Goal: Information Seeking & Learning: Learn about a topic

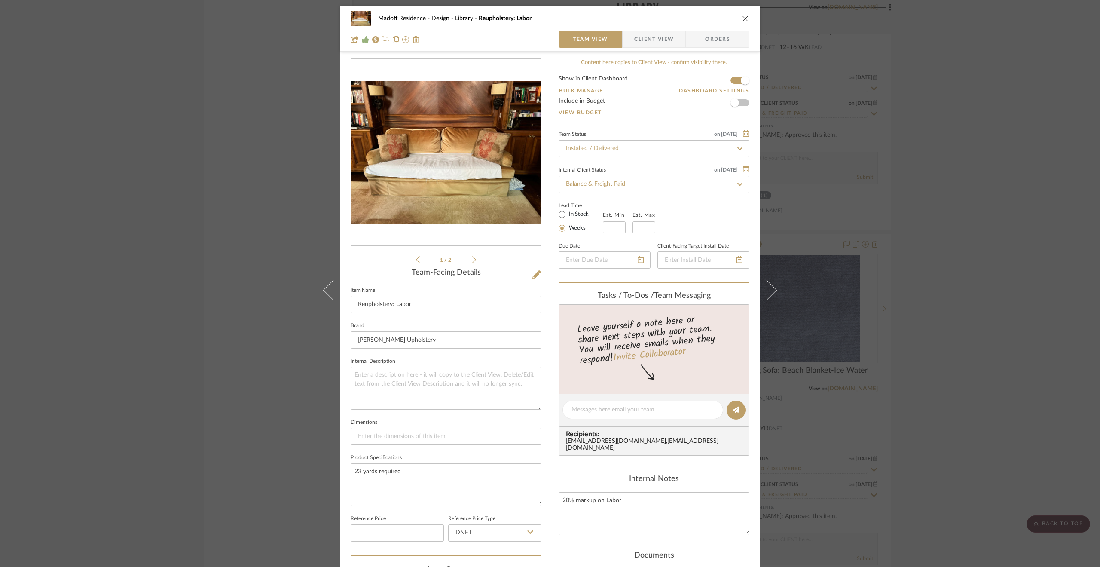
scroll to position [172, 0]
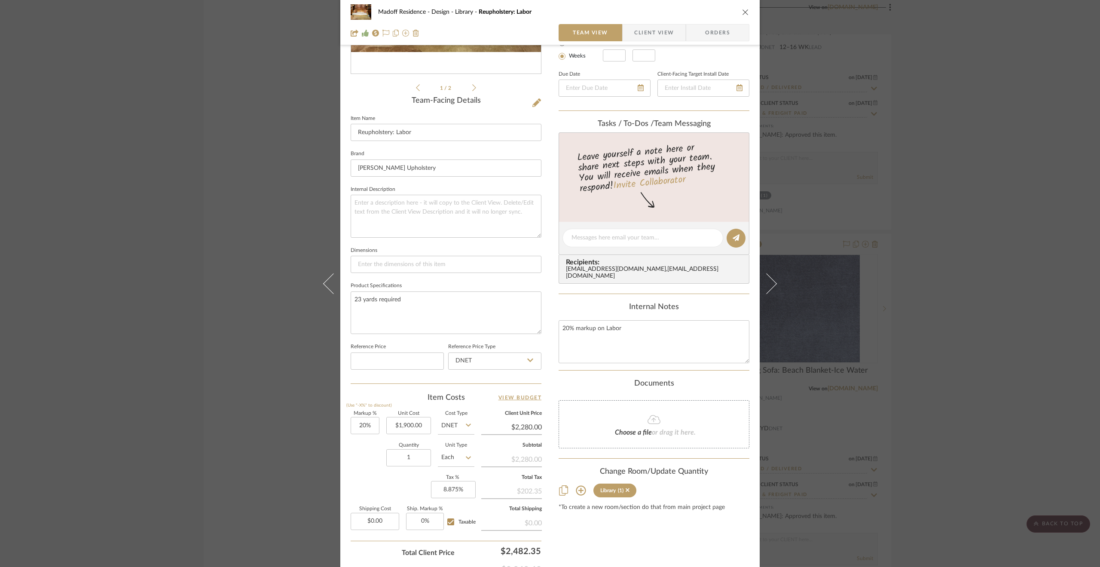
click at [966, 266] on div "Madoff Residence - Design Library Reupholstery: Labor Team View Client View Ord…" at bounding box center [550, 283] width 1100 height 567
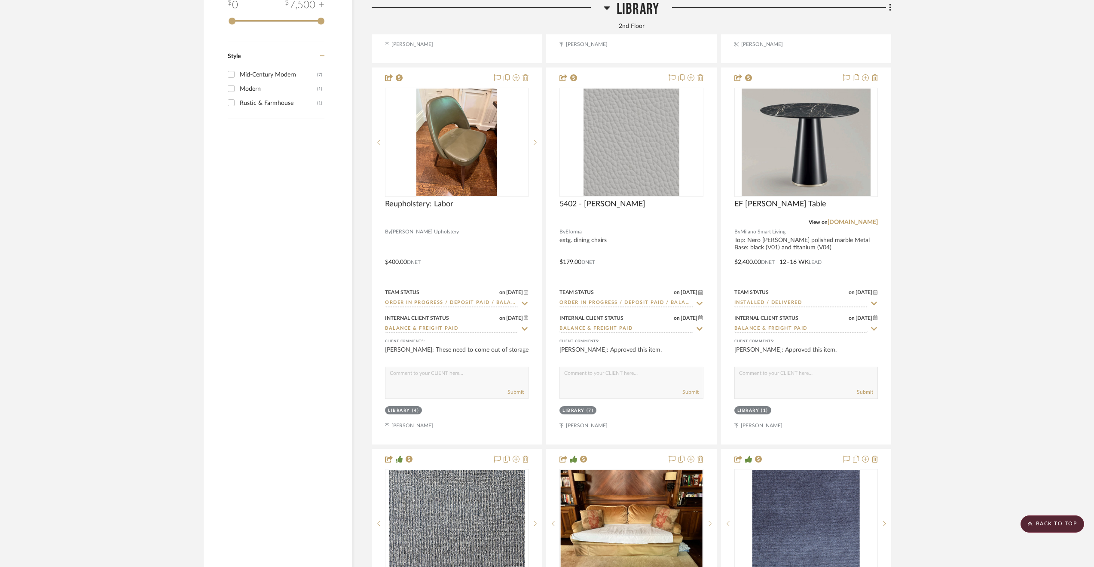
click at [646, 8] on span "Library" at bounding box center [638, 9] width 43 height 18
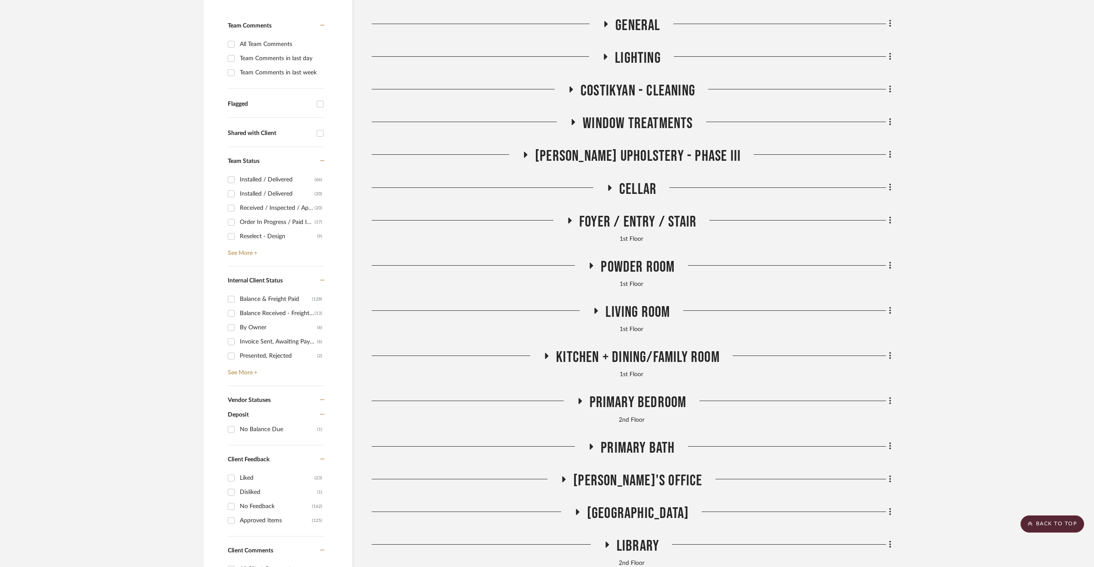
scroll to position [104, 0]
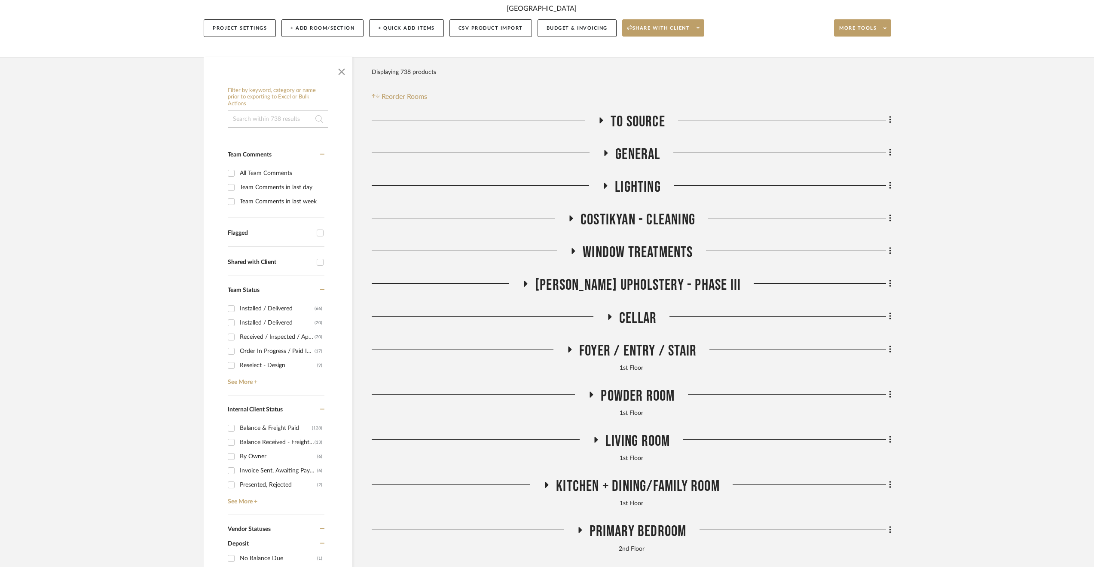
click at [644, 150] on span "General" at bounding box center [637, 154] width 45 height 18
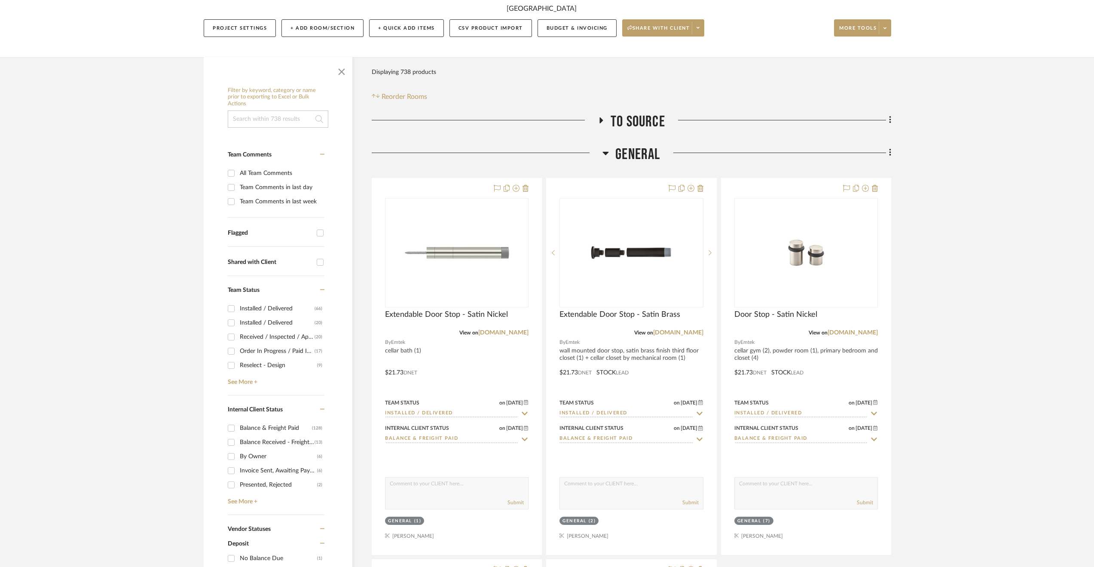
click at [644, 150] on span "General" at bounding box center [637, 154] width 45 height 18
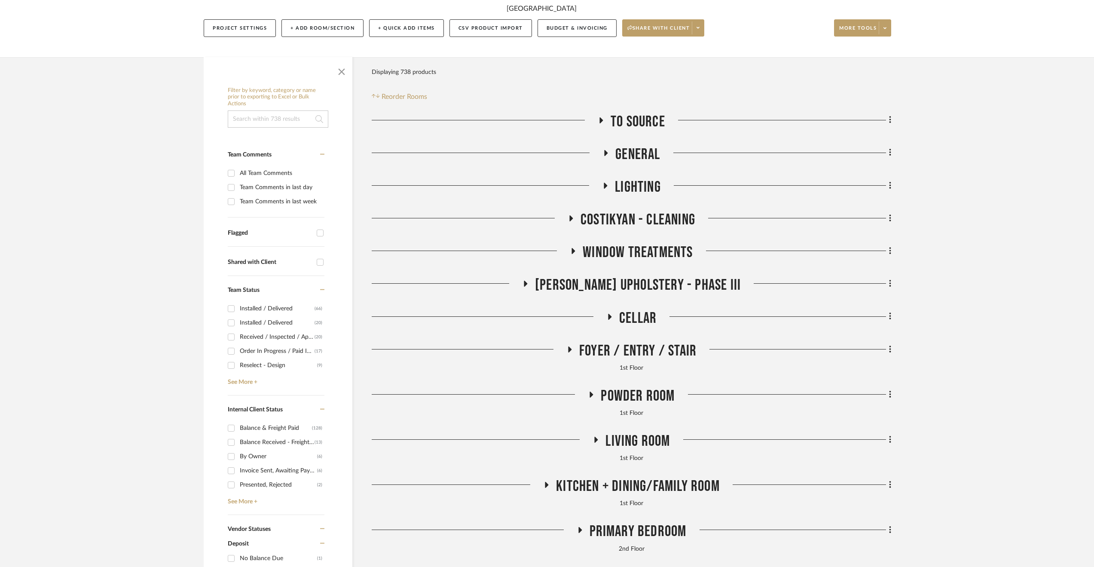
click at [660, 194] on span "Lighting" at bounding box center [638, 187] width 46 height 18
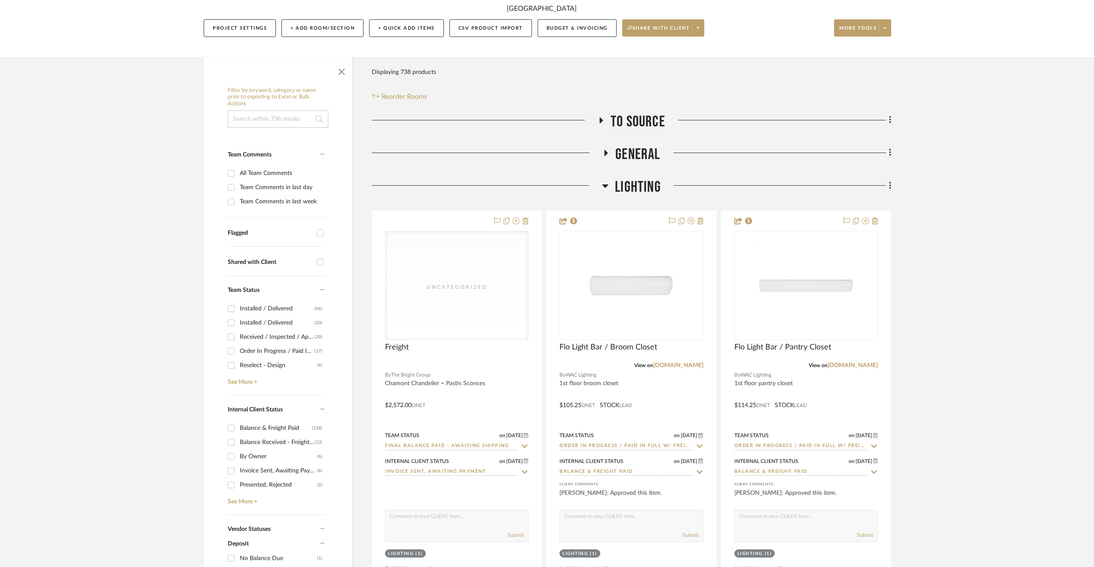
click at [645, 186] on span "Lighting" at bounding box center [638, 187] width 46 height 18
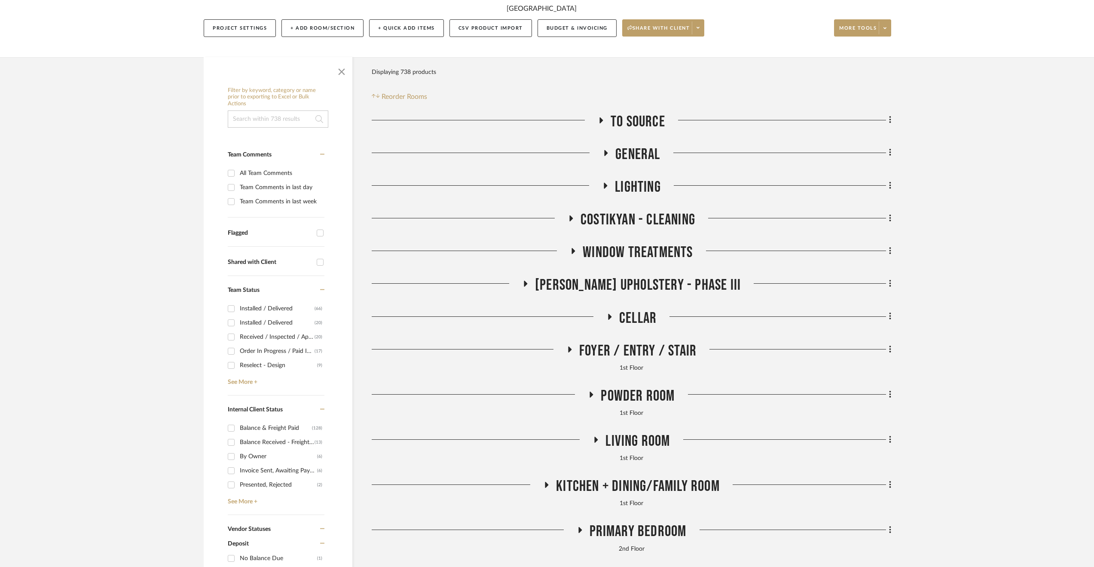
click at [616, 281] on span "[PERSON_NAME] Upholstery - Phase III" at bounding box center [638, 285] width 206 height 18
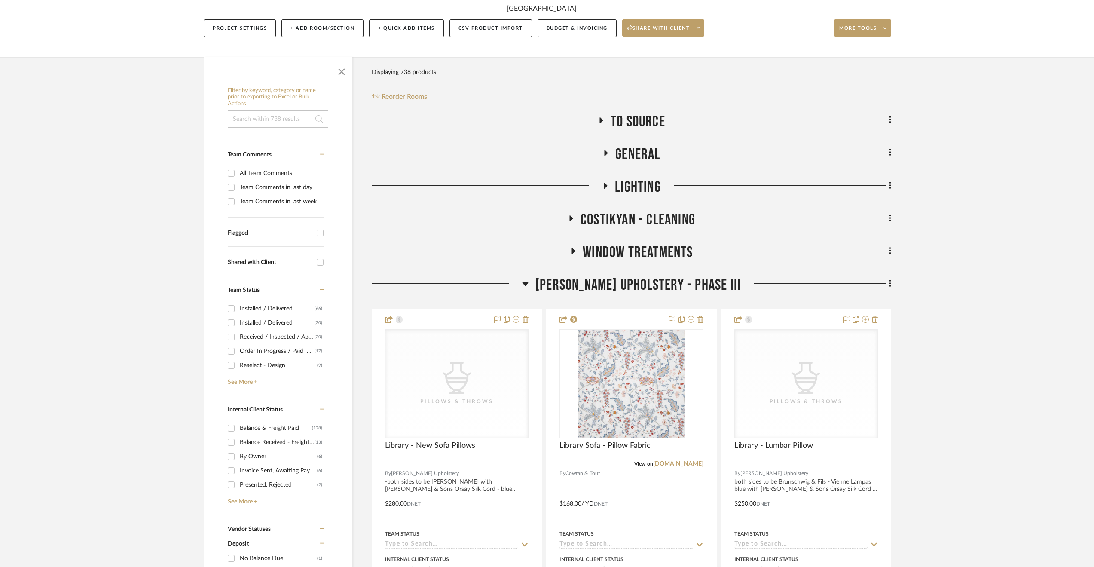
click at [616, 281] on span "[PERSON_NAME] Upholstery - Phase III" at bounding box center [638, 285] width 206 height 18
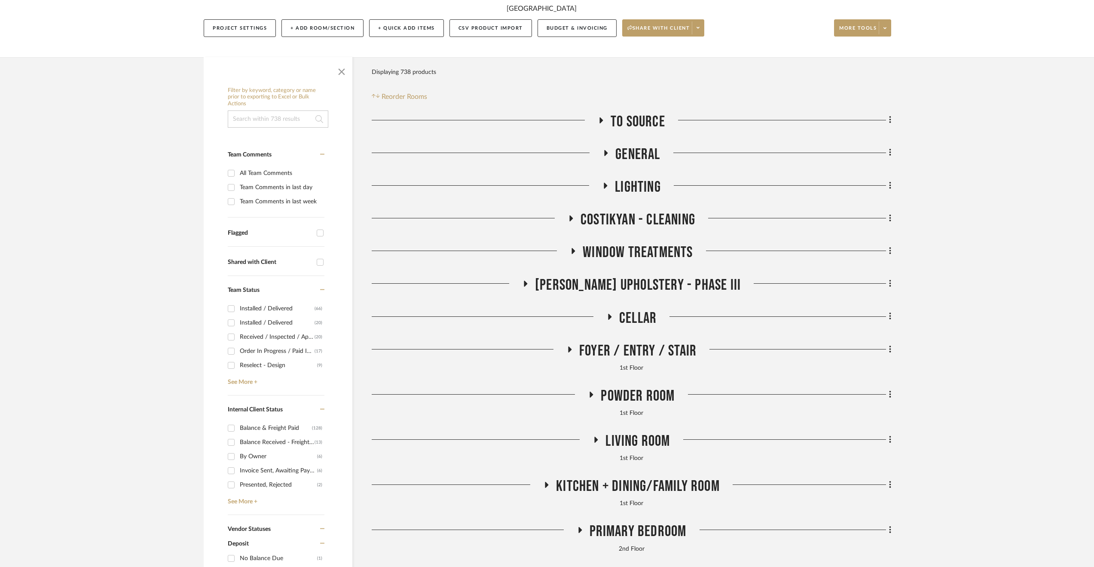
click at [614, 244] on span "Window Treatments" at bounding box center [638, 252] width 110 height 18
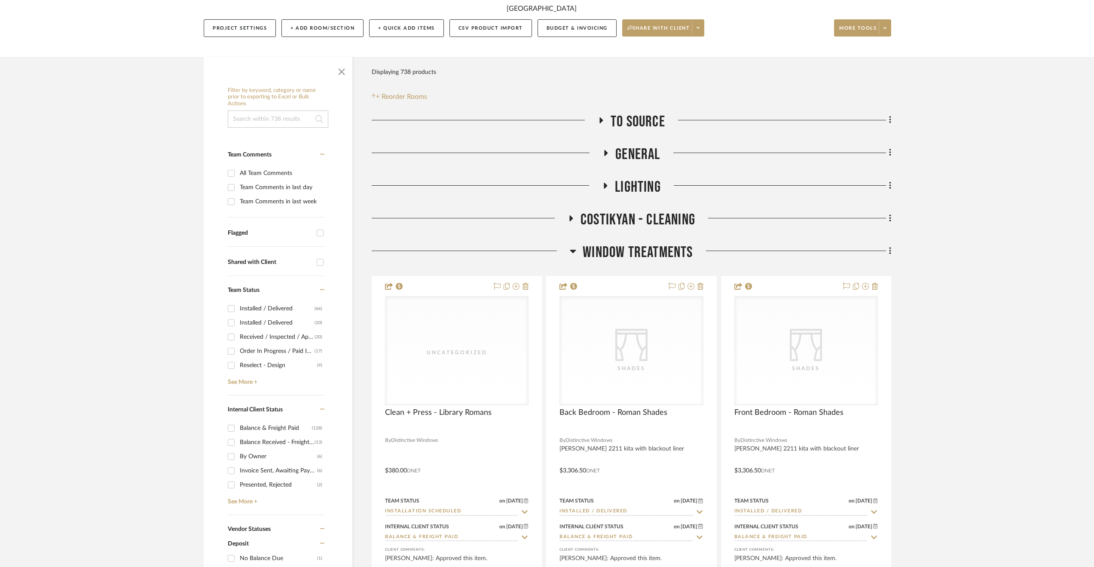
click at [615, 248] on span "Window Treatments" at bounding box center [638, 252] width 110 height 18
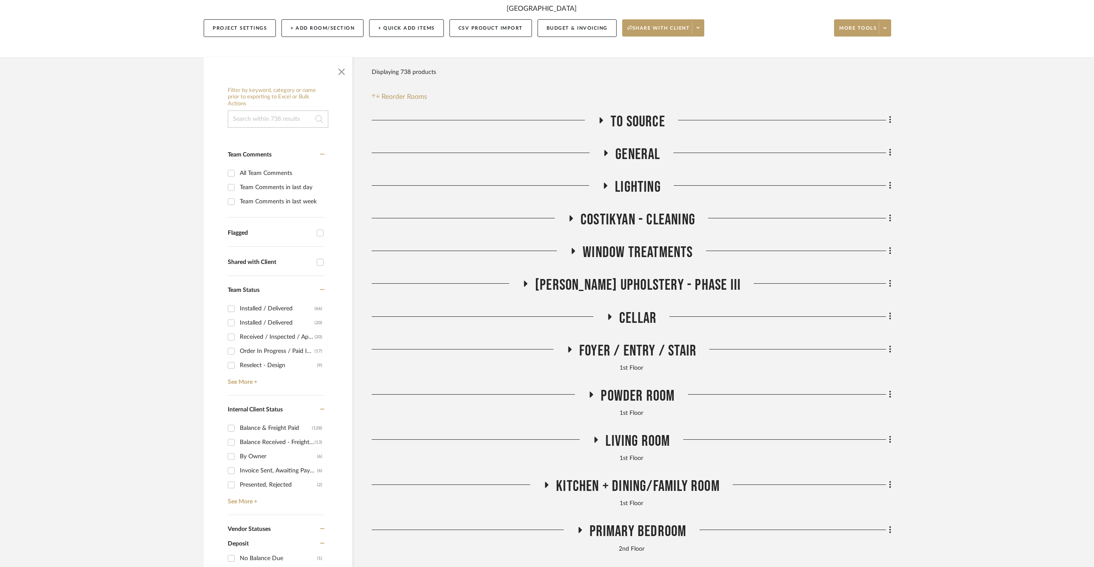
click at [651, 156] on span "General" at bounding box center [637, 154] width 45 height 18
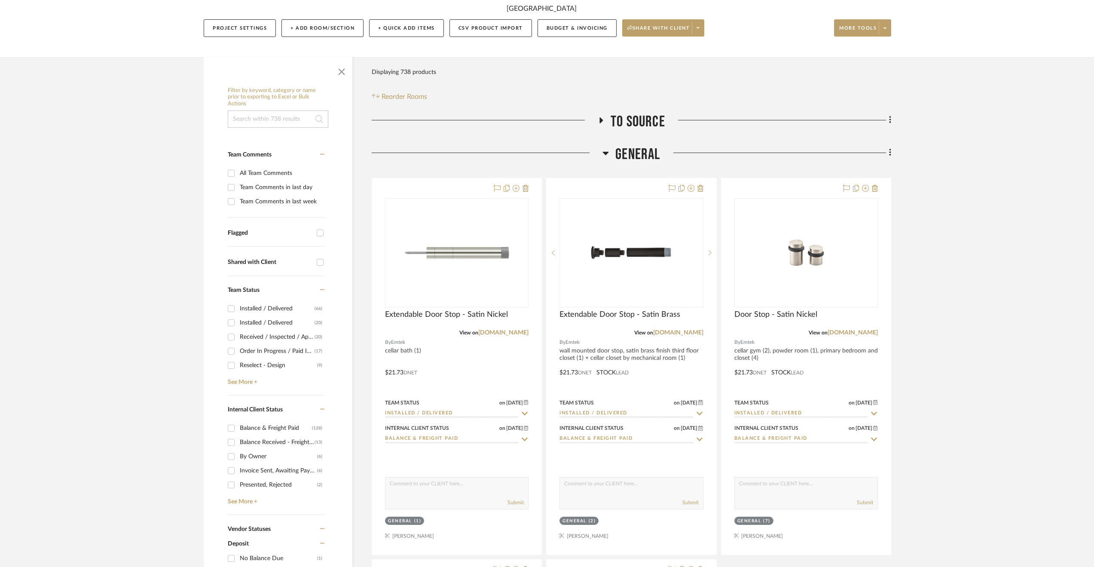
click at [651, 152] on span "General" at bounding box center [637, 154] width 45 height 18
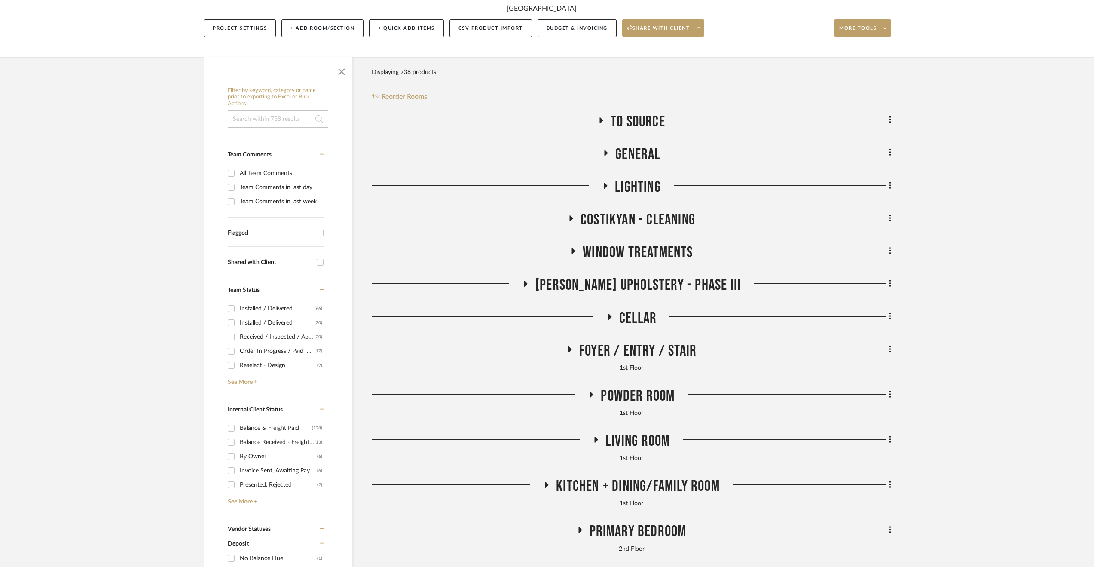
click at [638, 122] on span "To Source" at bounding box center [638, 122] width 55 height 18
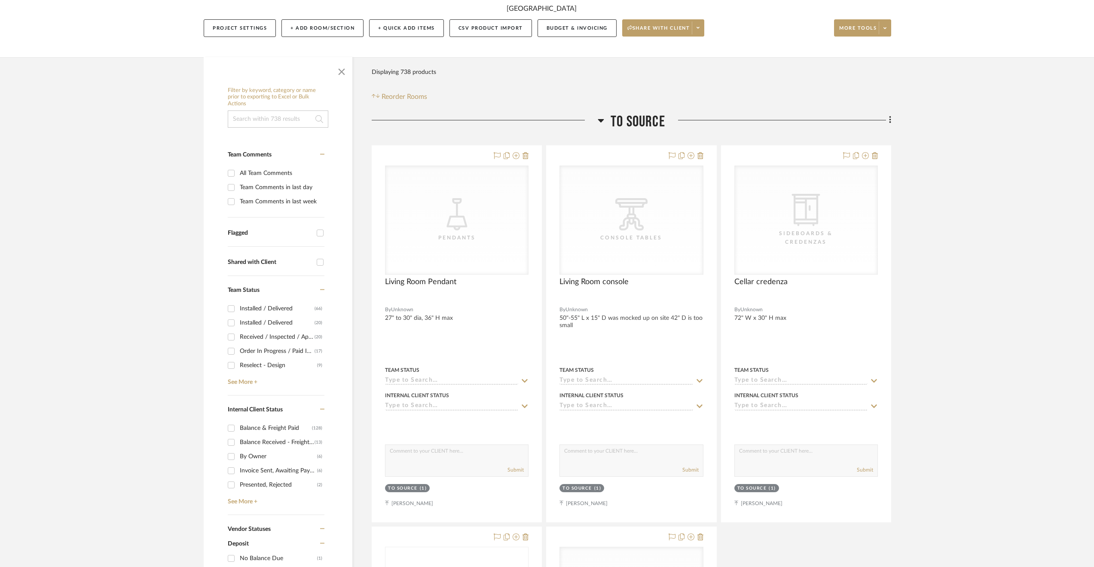
click at [638, 122] on span "To Source" at bounding box center [638, 122] width 55 height 18
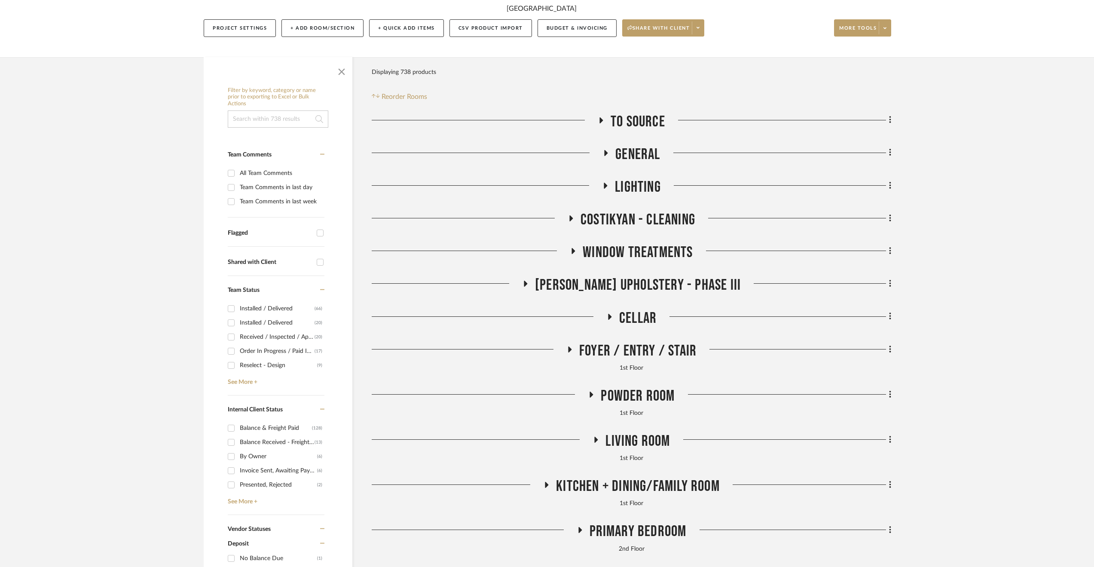
click at [646, 247] on span "Window Treatments" at bounding box center [638, 252] width 110 height 18
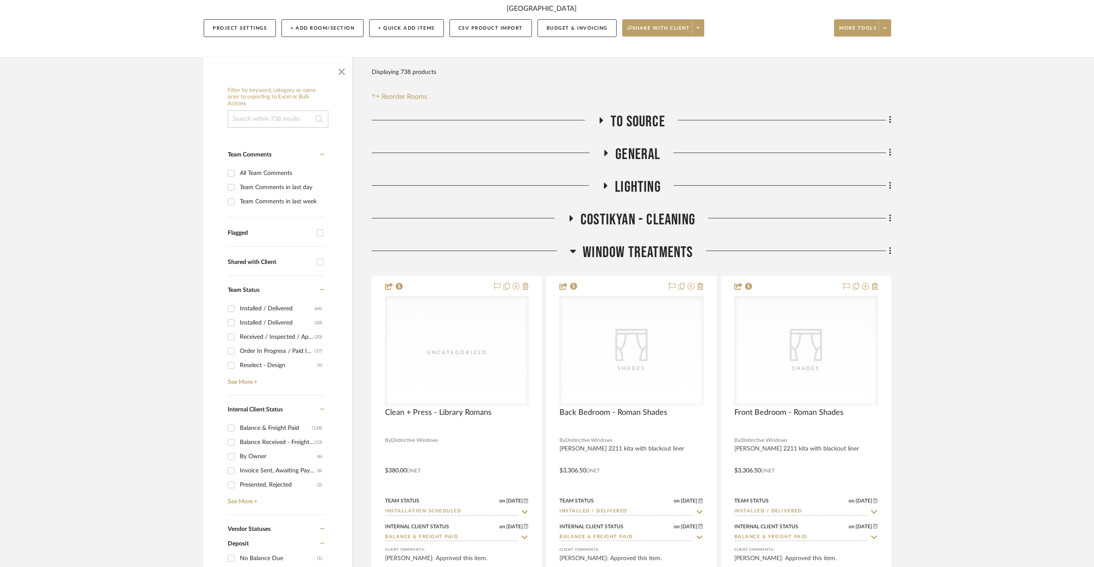
click at [648, 248] on span "Window Treatments" at bounding box center [638, 252] width 110 height 18
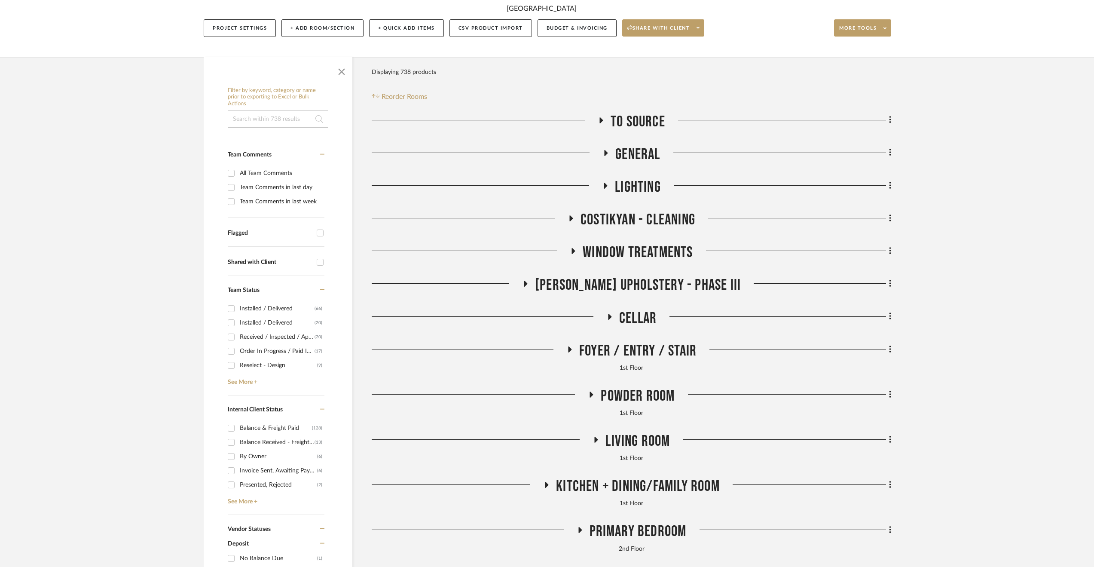
click at [663, 287] on span "[PERSON_NAME] Upholstery - Phase III" at bounding box center [638, 285] width 206 height 18
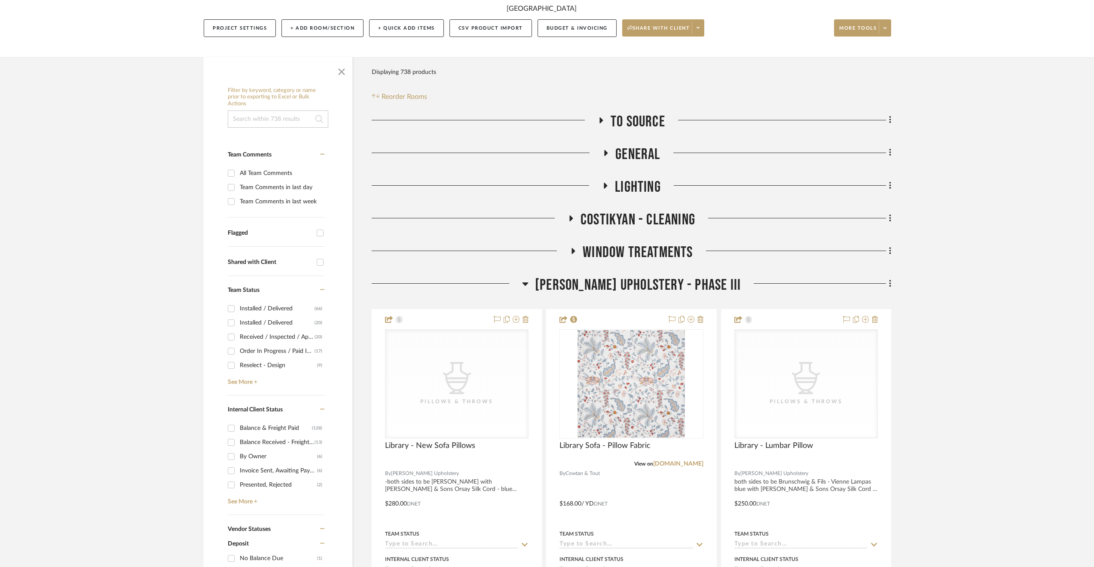
click at [665, 281] on span "[PERSON_NAME] Upholstery - Phase III" at bounding box center [638, 285] width 206 height 18
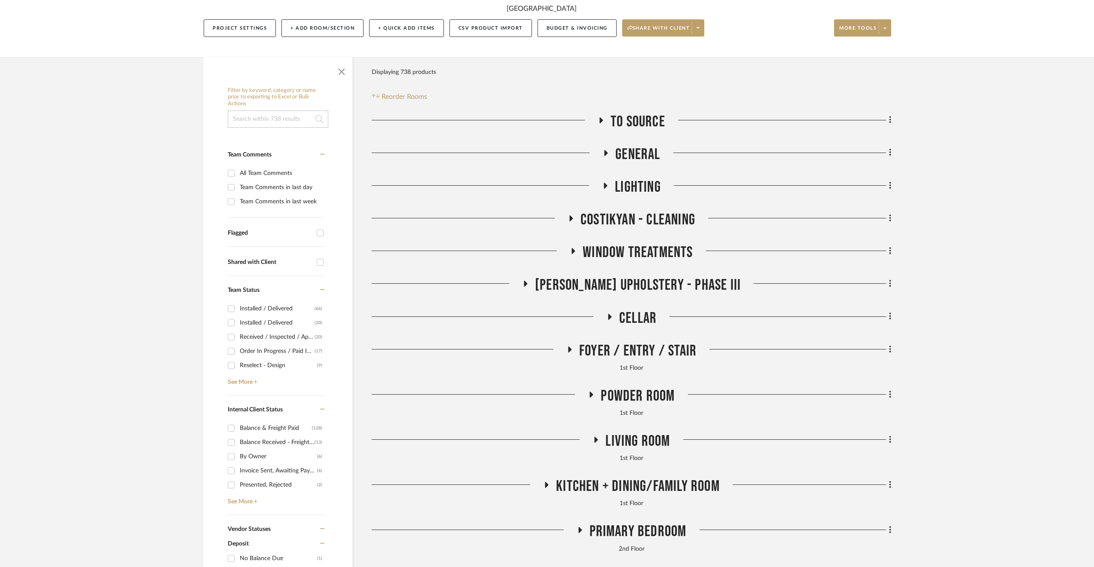
click at [620, 352] on span "Foyer / Entry / Stair" at bounding box center [637, 351] width 117 height 18
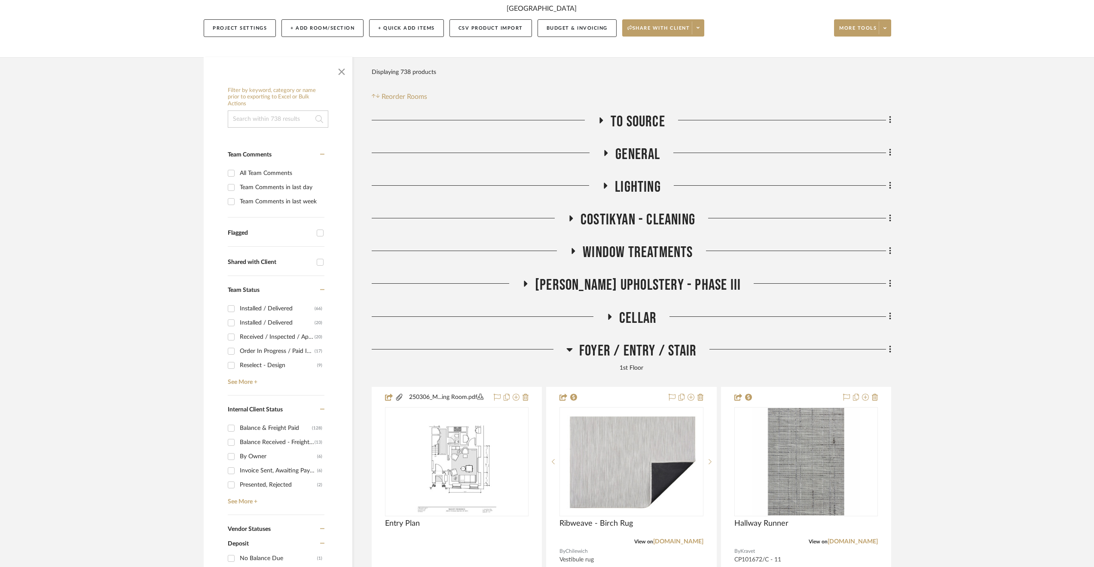
click at [620, 352] on span "Foyer / Entry / Stair" at bounding box center [637, 351] width 117 height 18
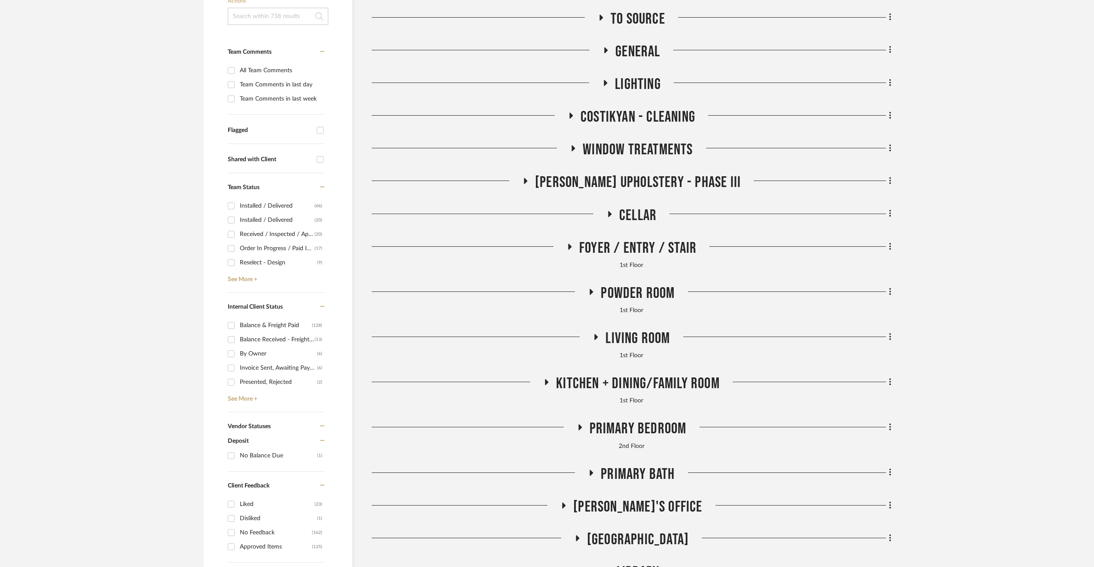
scroll to position [276, 0]
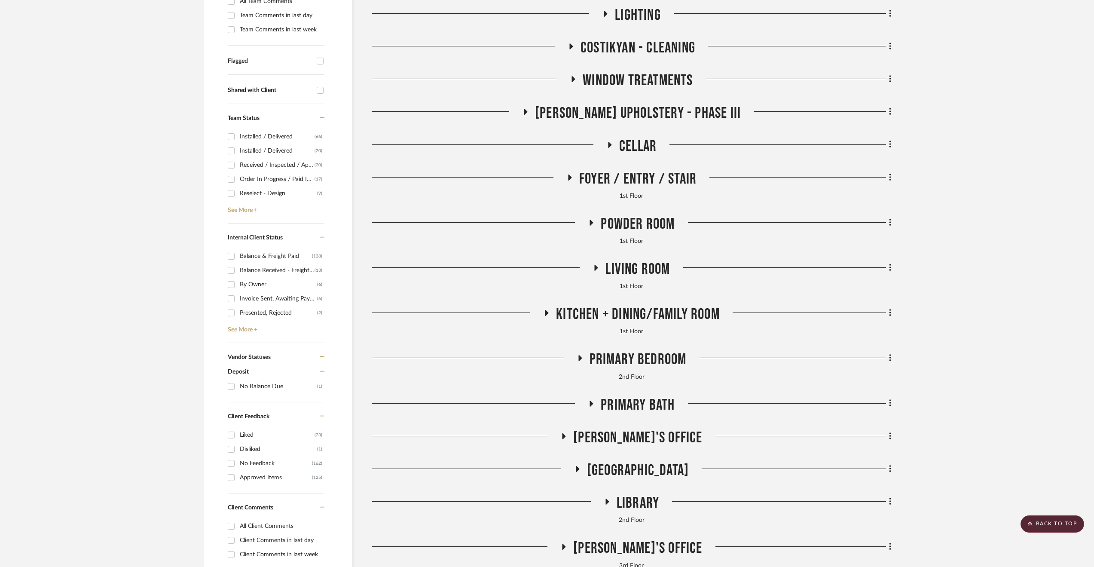
click at [634, 356] on span "Primary Bedroom" at bounding box center [638, 359] width 97 height 18
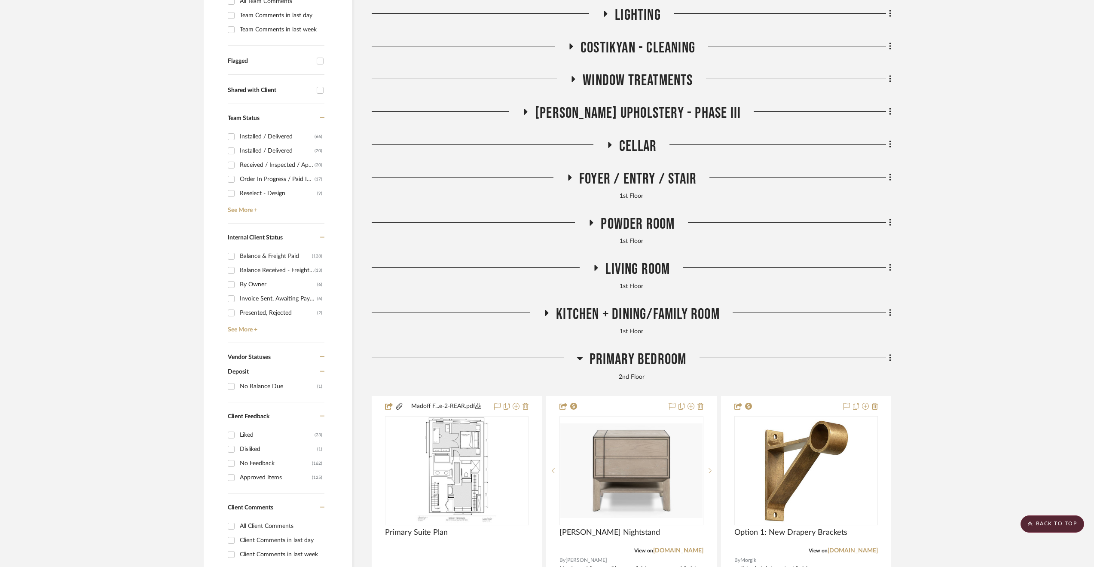
click at [634, 356] on span "Primary Bedroom" at bounding box center [638, 359] width 97 height 18
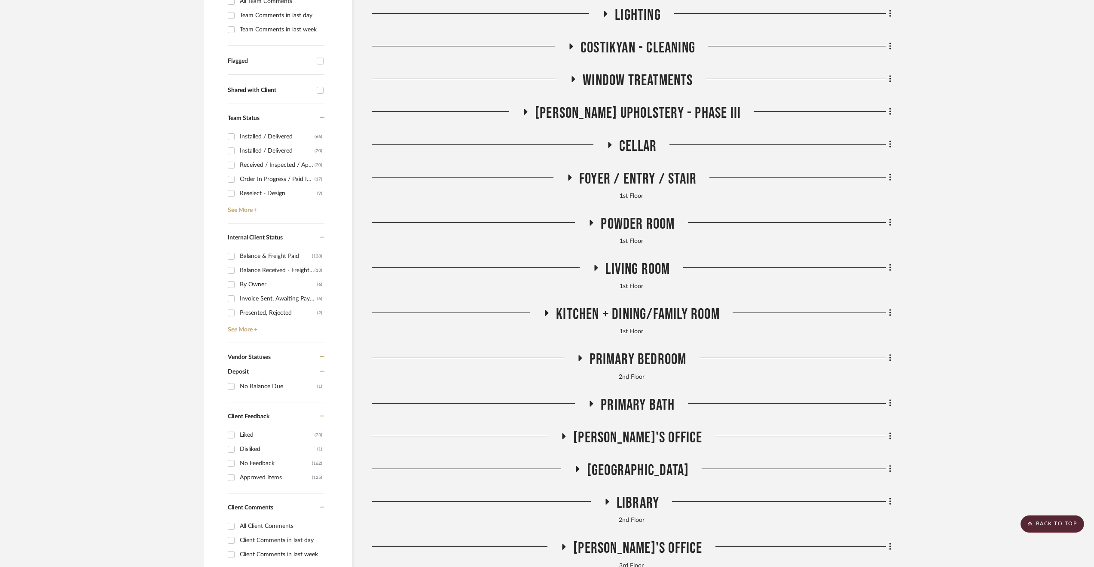
click at [651, 472] on span "[GEOGRAPHIC_DATA]" at bounding box center [638, 470] width 102 height 18
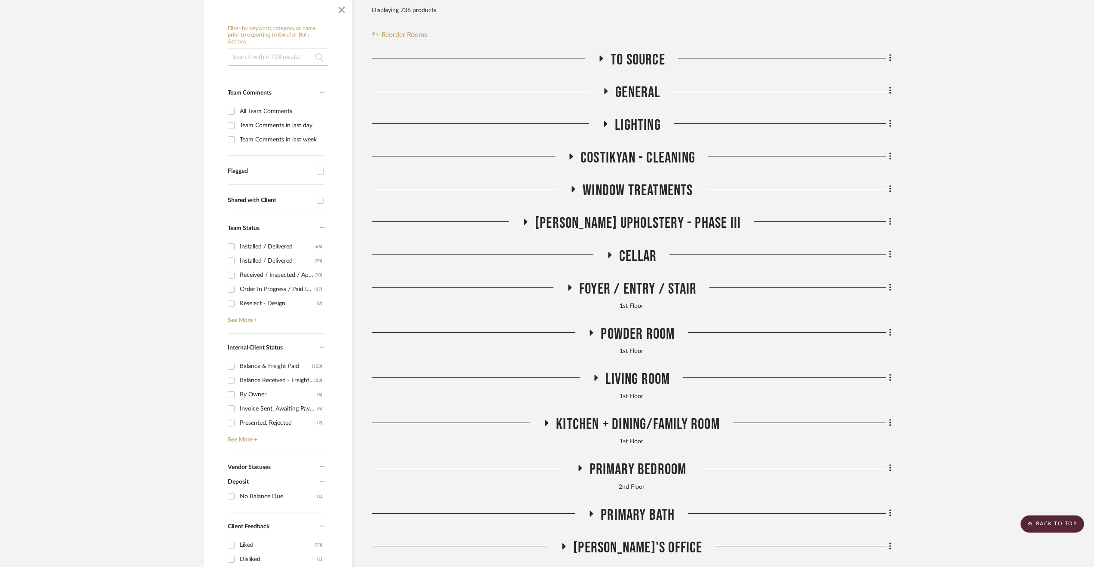
scroll to position [104, 0]
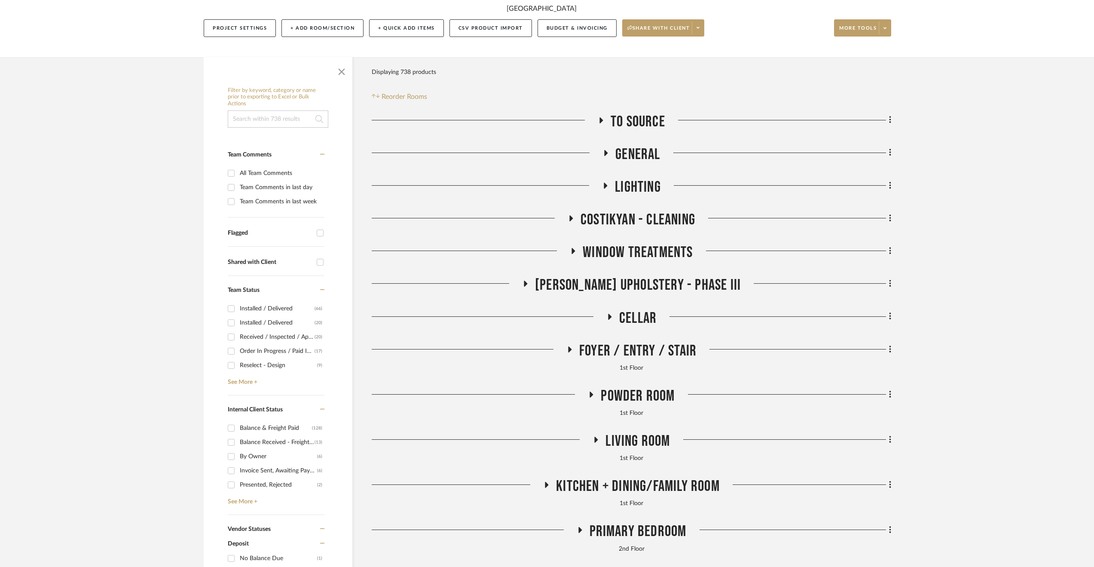
click at [635, 188] on span "Lighting" at bounding box center [638, 187] width 46 height 18
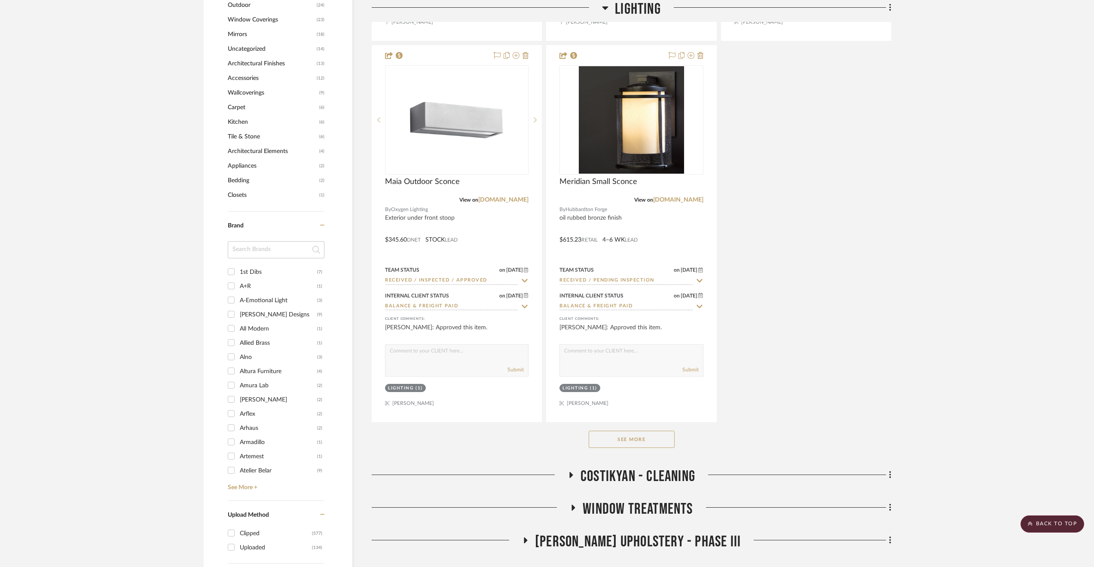
scroll to position [1092, 0]
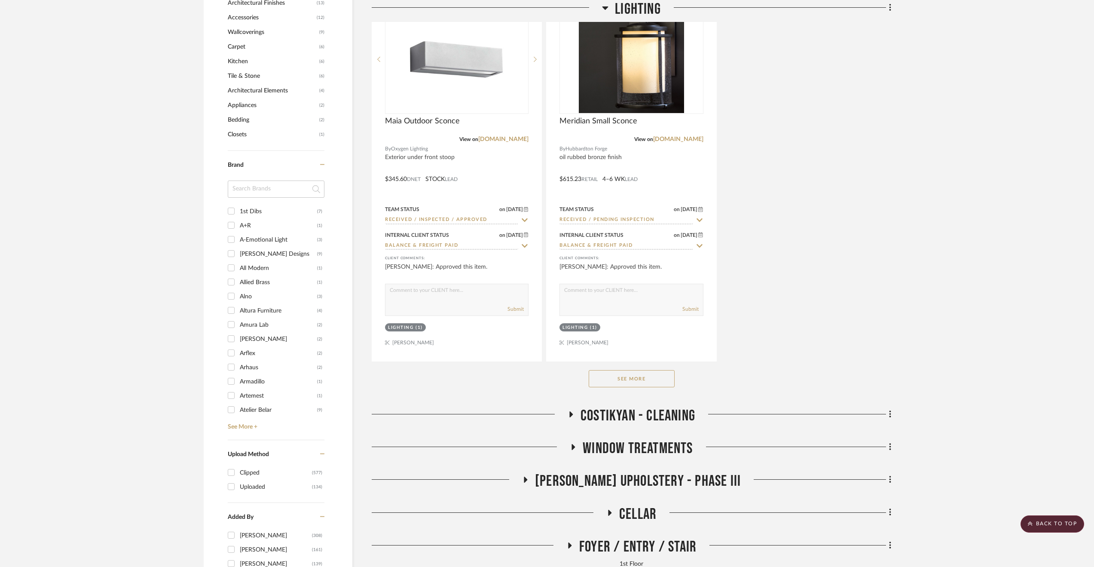
click at [636, 378] on button "See More" at bounding box center [632, 378] width 86 height 17
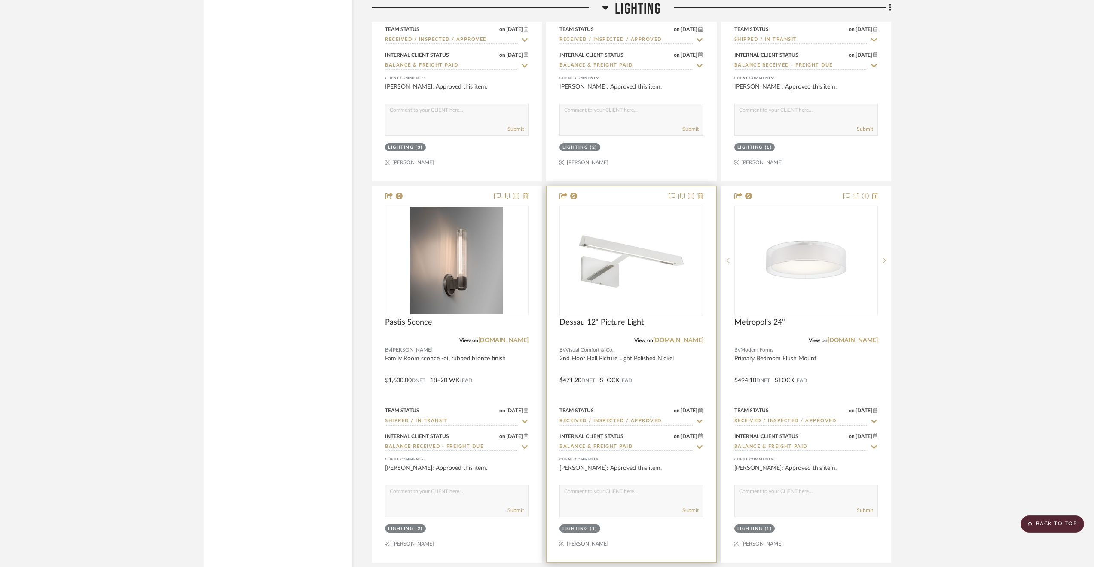
scroll to position [2081, 0]
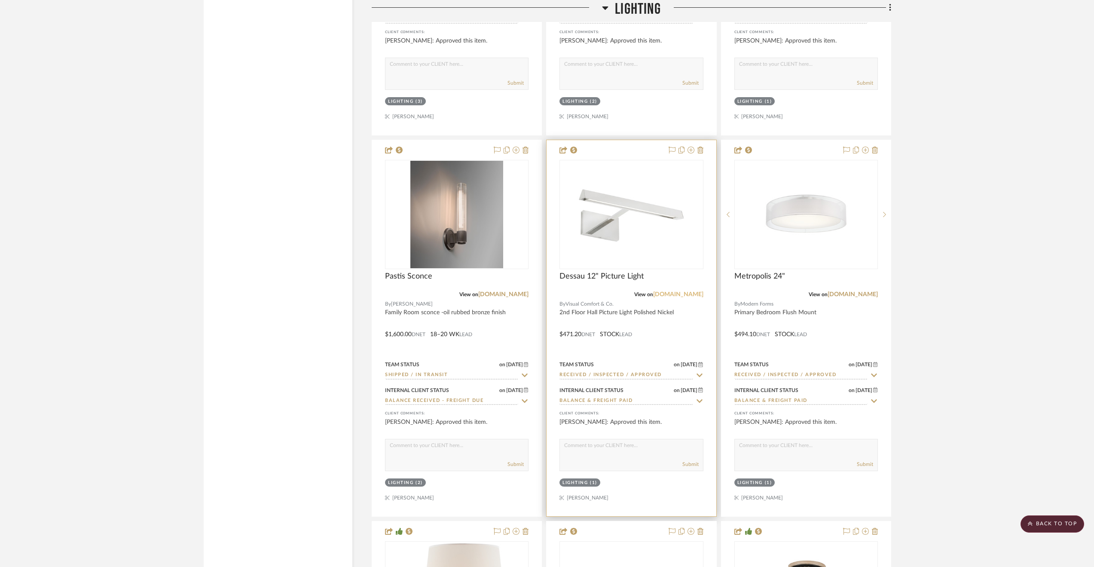
click at [677, 295] on link "[DOMAIN_NAME]" at bounding box center [678, 294] width 50 height 6
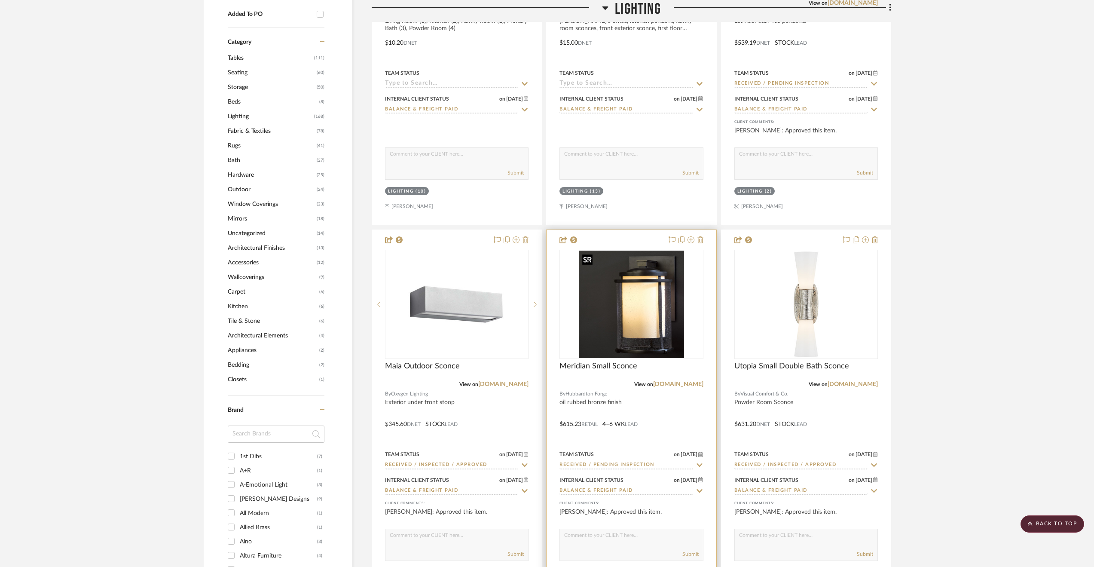
scroll to position [834, 0]
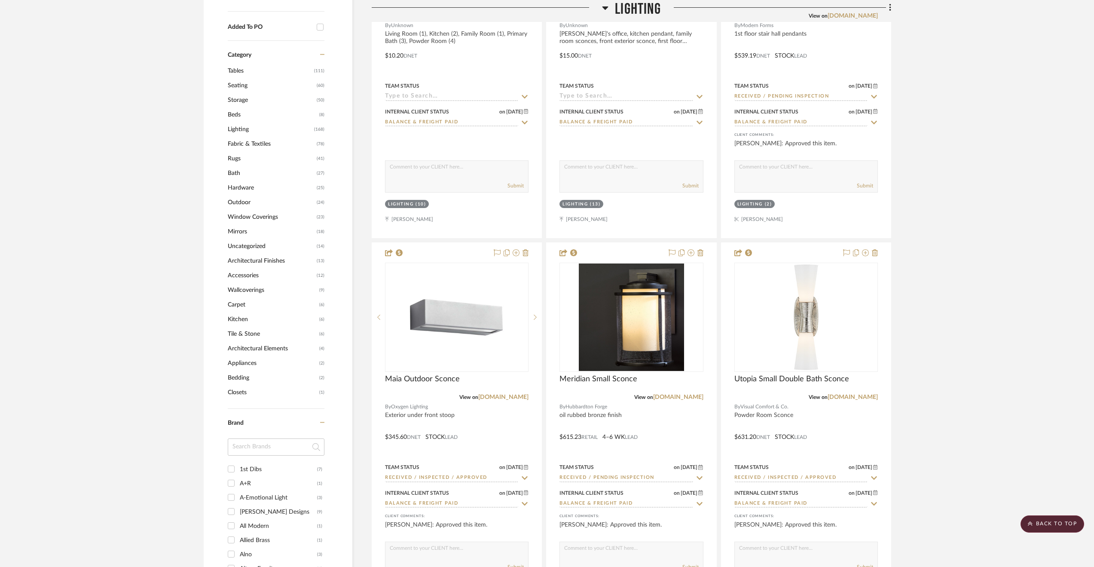
click at [649, 9] on span "Lighting" at bounding box center [638, 9] width 46 height 18
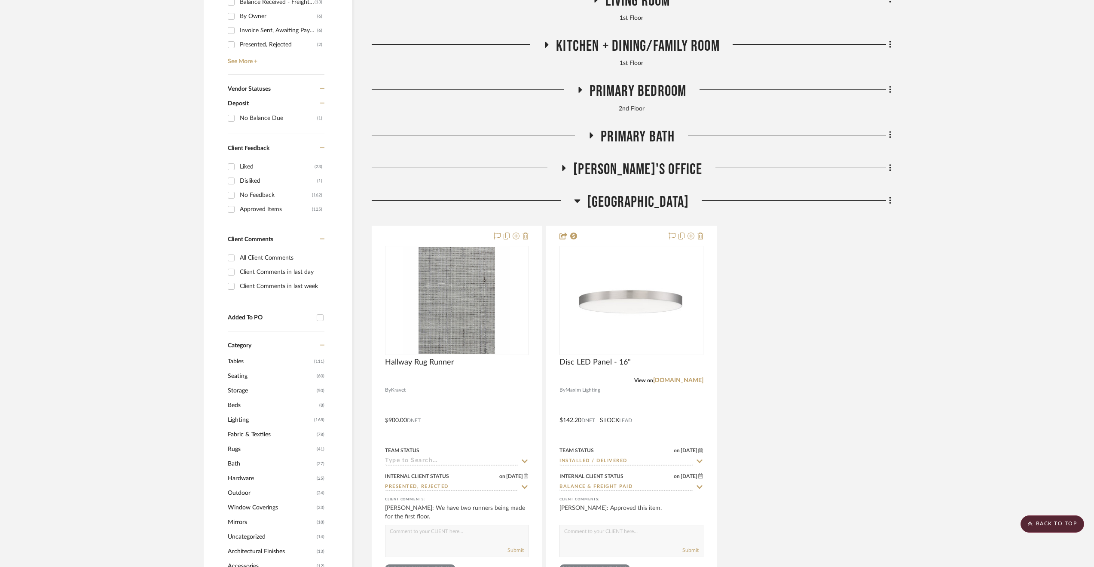
scroll to position [491, 0]
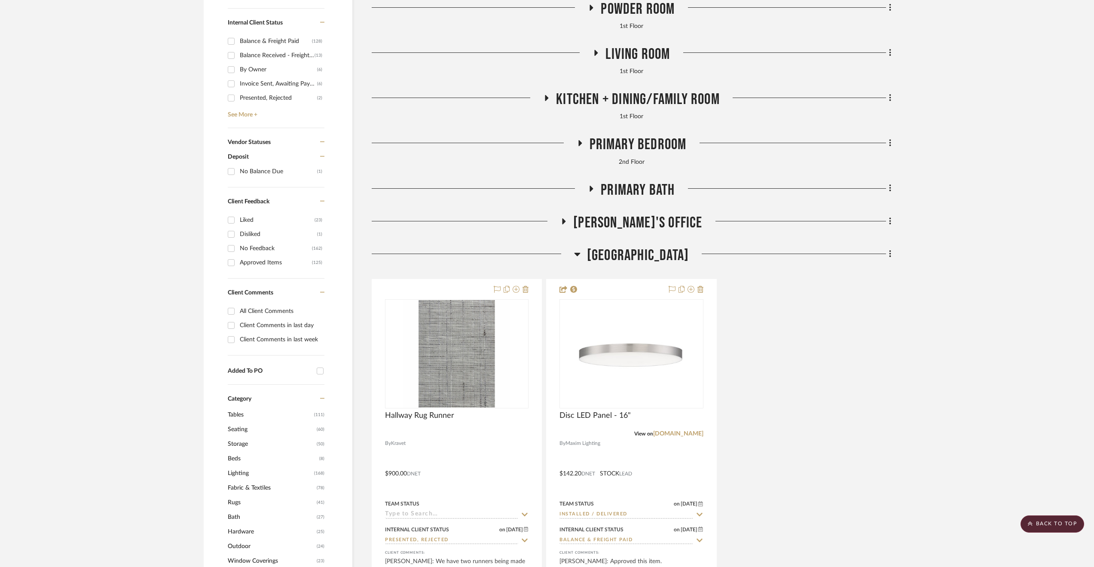
click at [629, 250] on span "[GEOGRAPHIC_DATA]" at bounding box center [638, 255] width 102 height 18
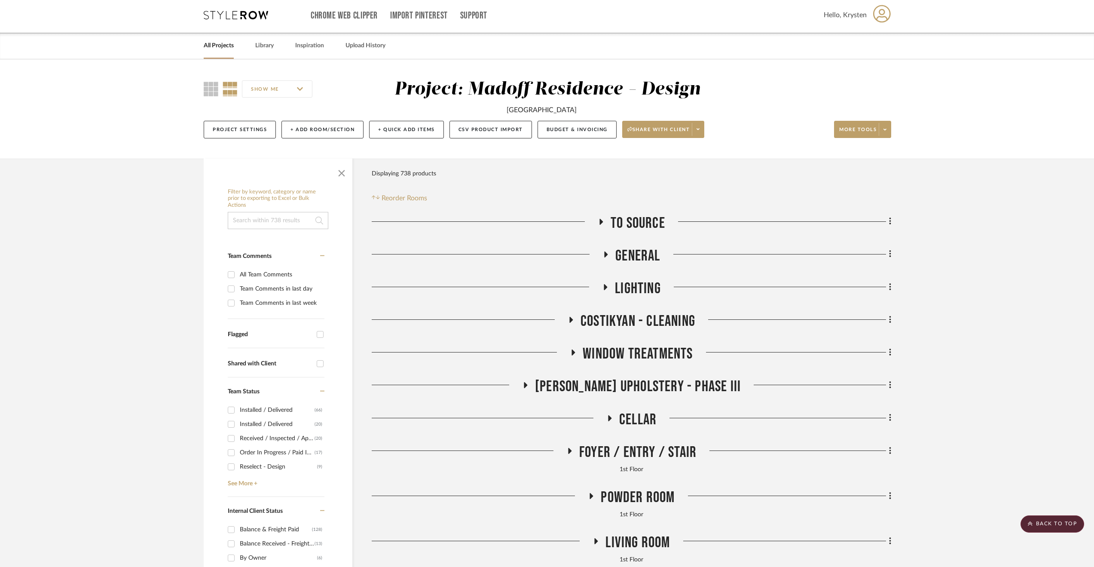
scroll to position [0, 0]
